Goal: Navigation & Orientation: Find specific page/section

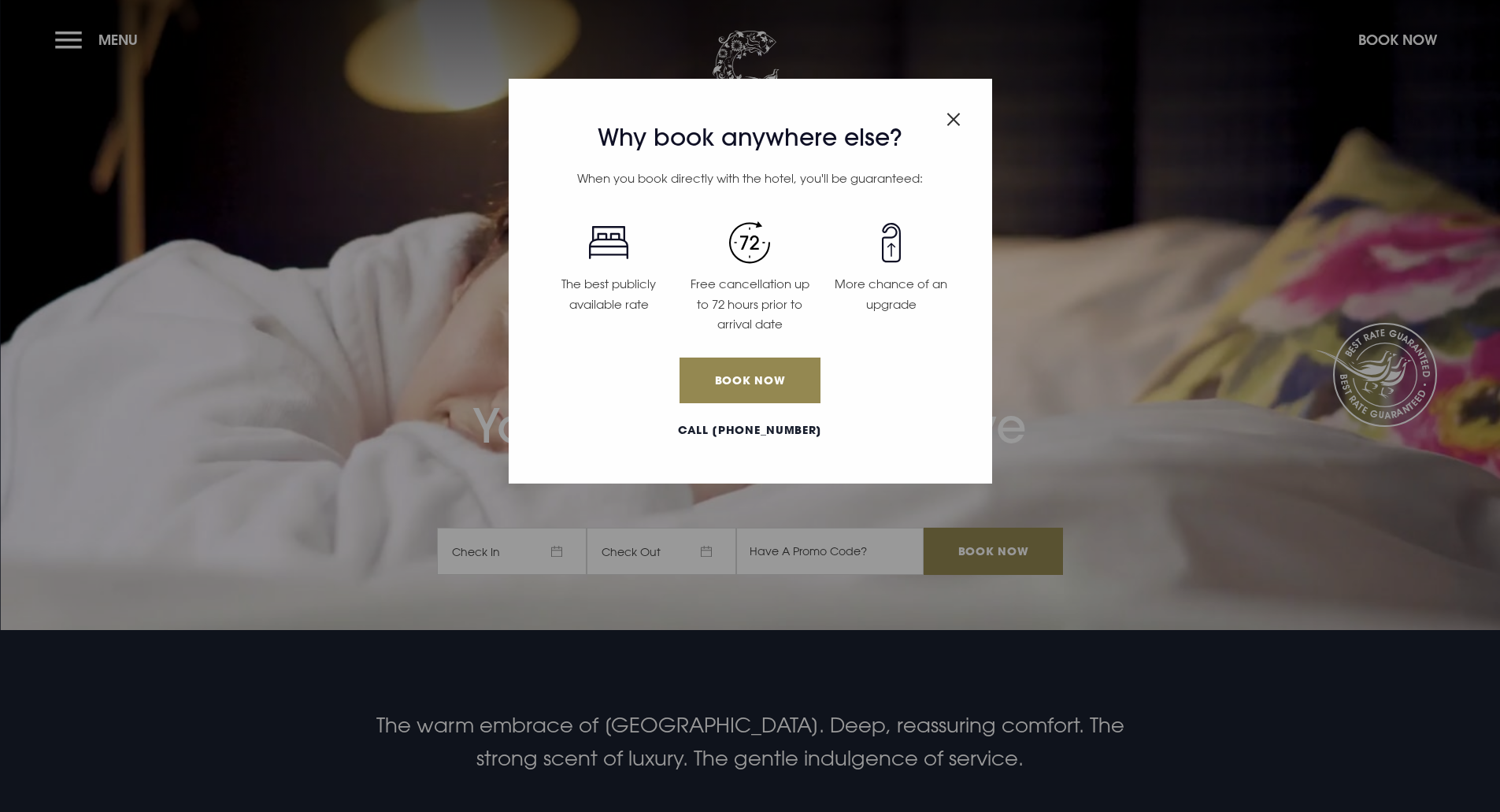
click at [65, 38] on div "Why book anywhere else? When you book directly with the hotel, you'll be guaran…" at bounding box center [750, 406] width 1500 height 812
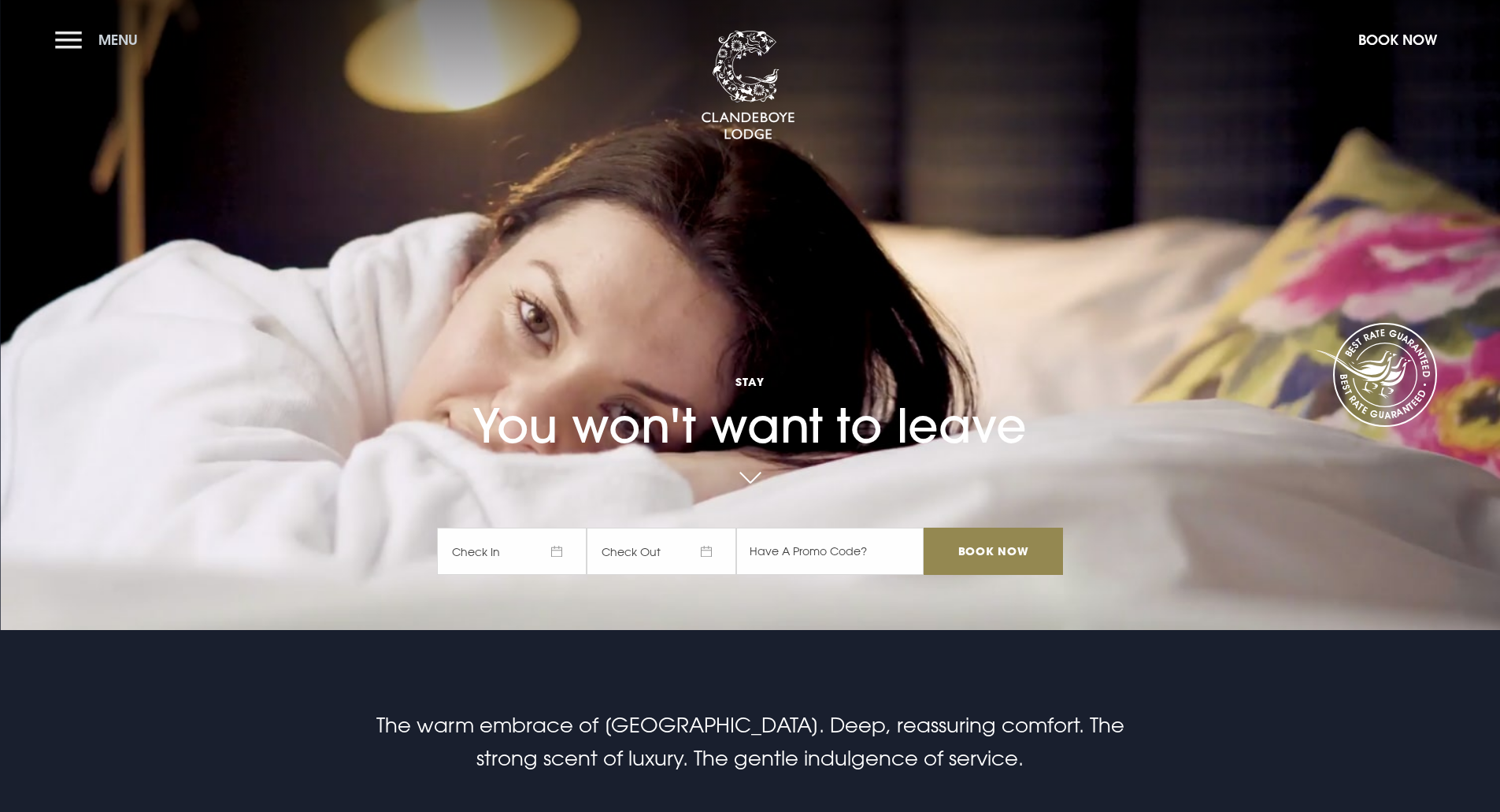
click at [68, 41] on button "Menu" at bounding box center [100, 40] width 91 height 33
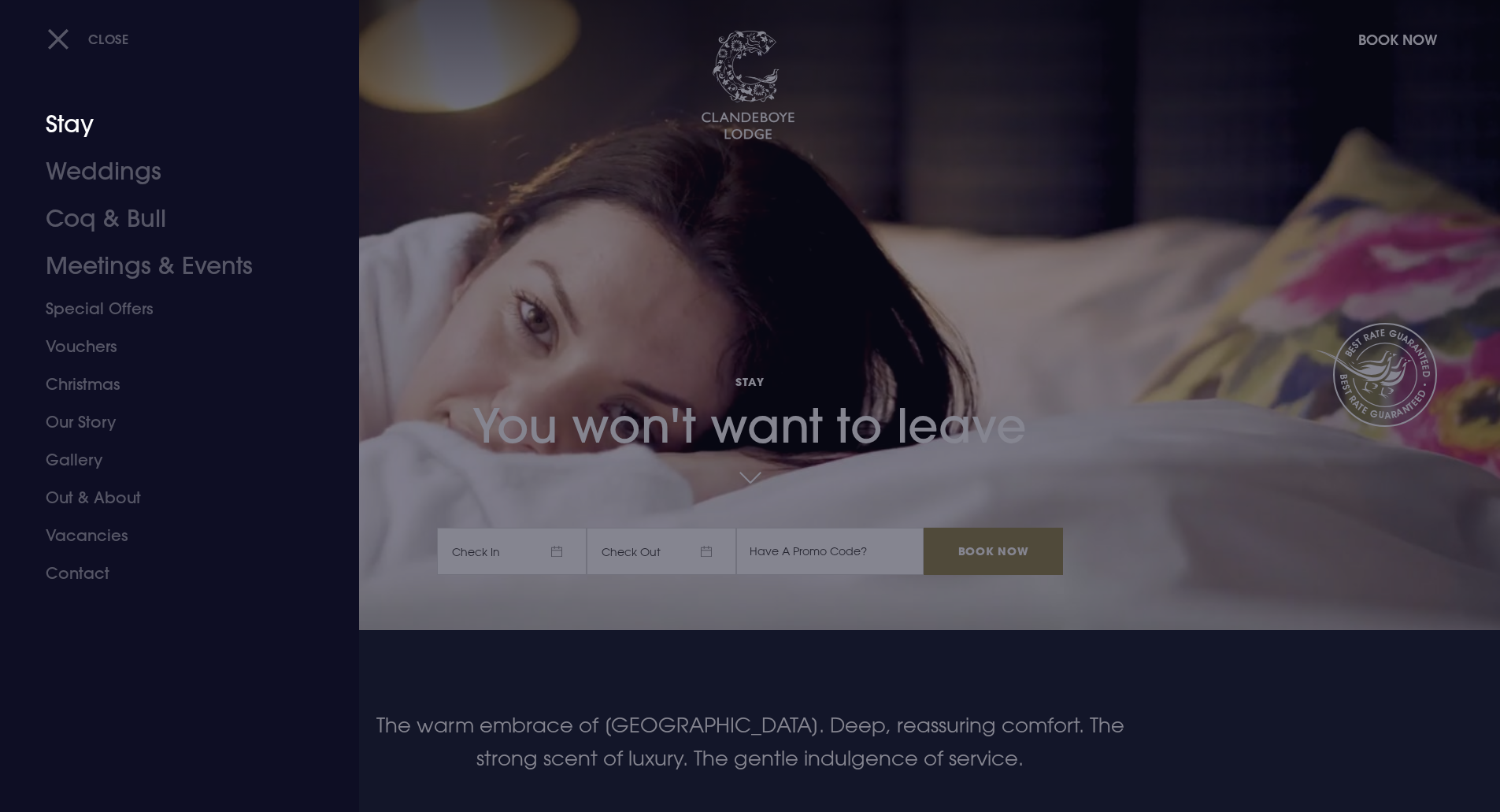
click at [70, 126] on link "Stay" at bounding box center [170, 124] width 249 height 48
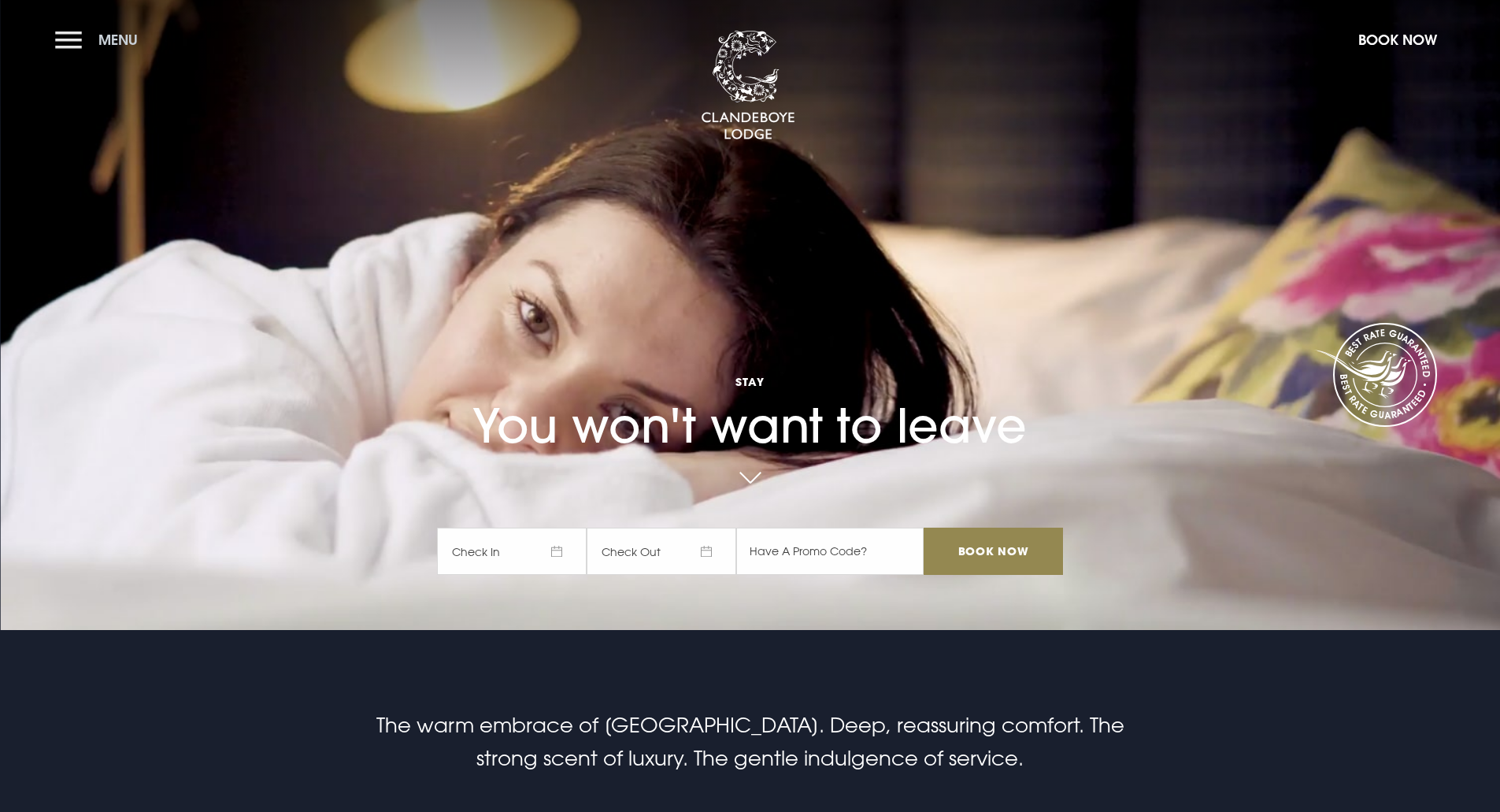
click at [64, 40] on button "Menu" at bounding box center [100, 40] width 91 height 33
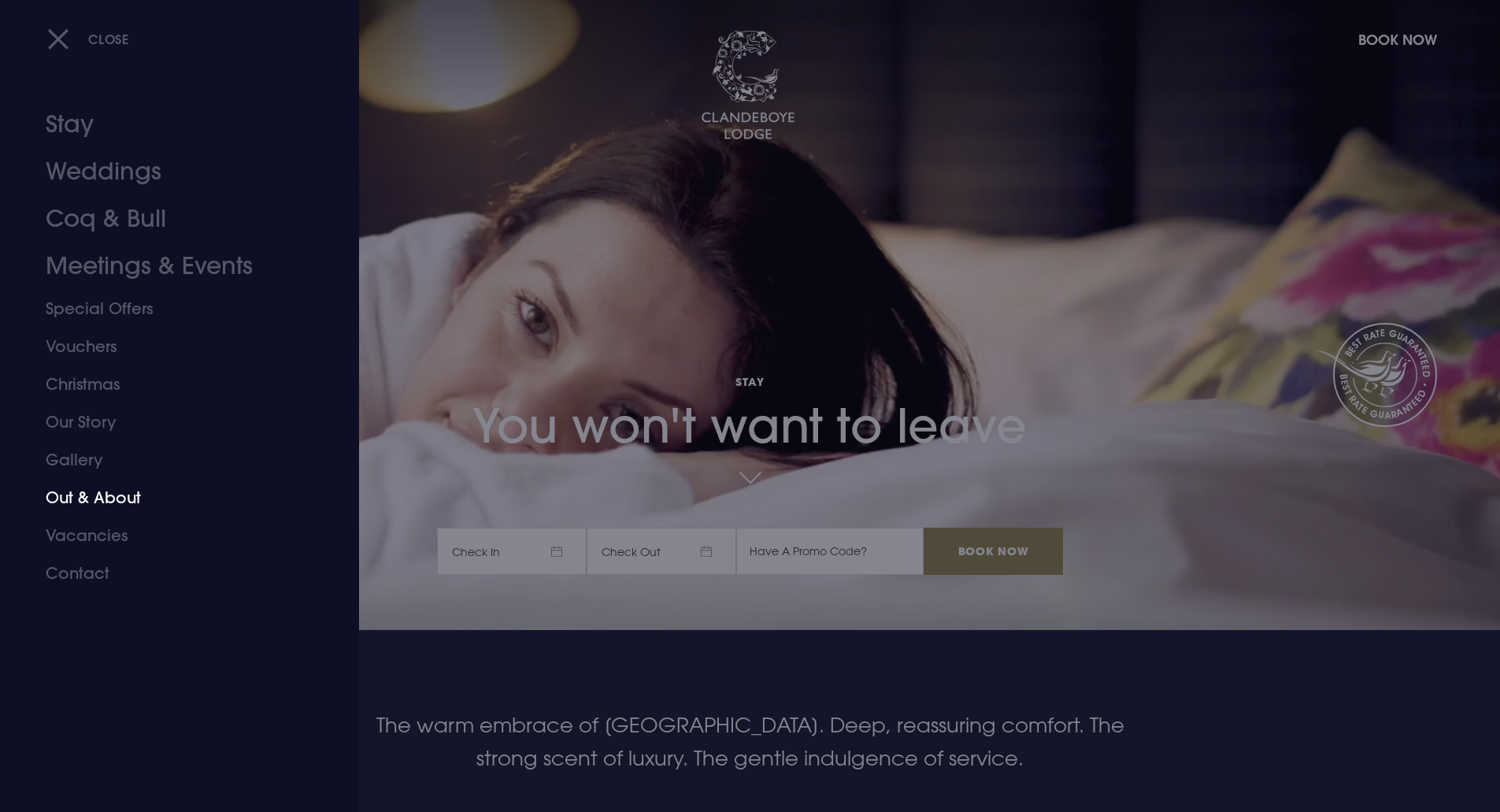
click at [92, 496] on link "Out & About" at bounding box center [170, 498] width 249 height 38
